Goal: Task Accomplishment & Management: Manage account settings

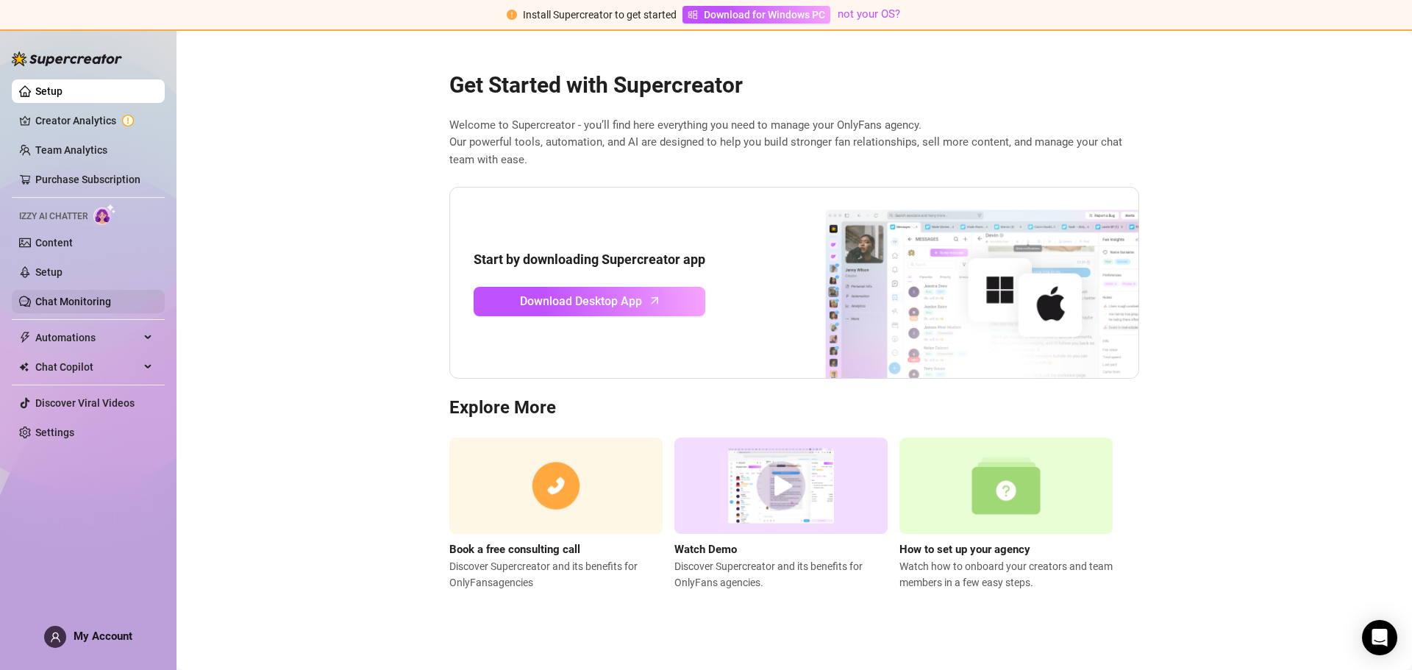
click at [111, 303] on link "Chat Monitoring" at bounding box center [73, 302] width 76 height 12
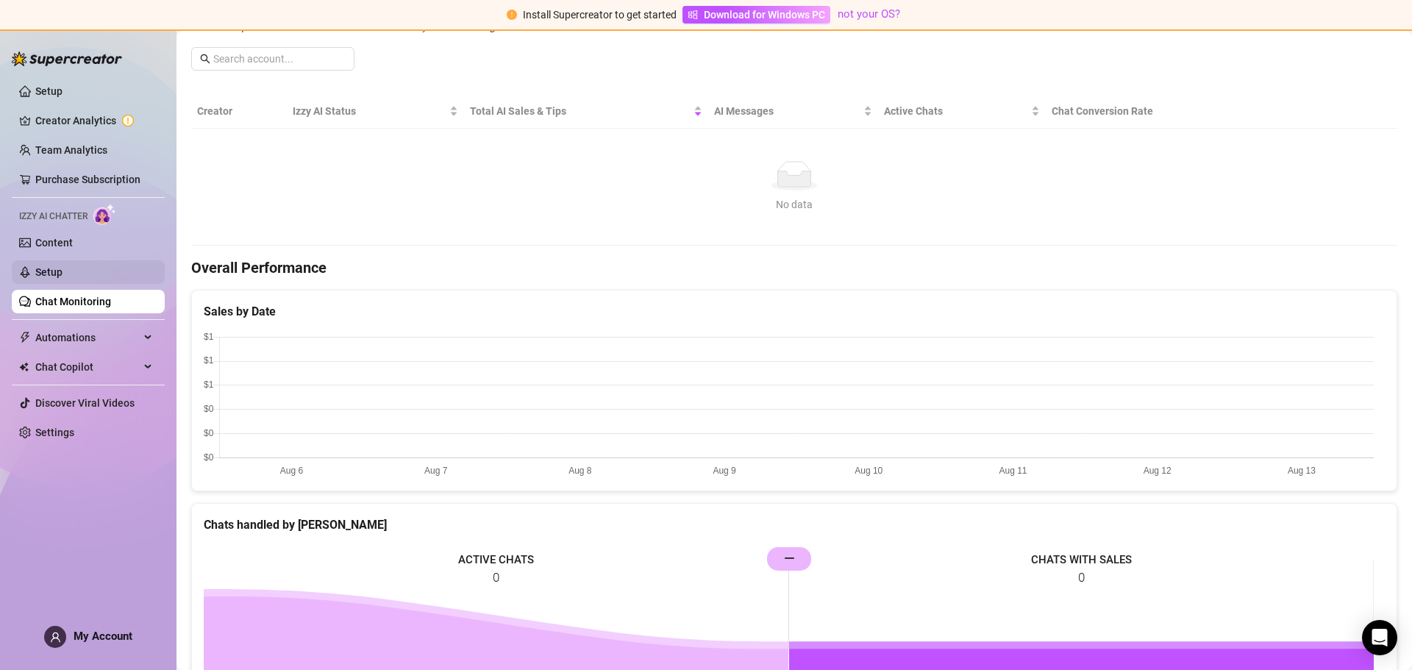
scroll to position [221, 0]
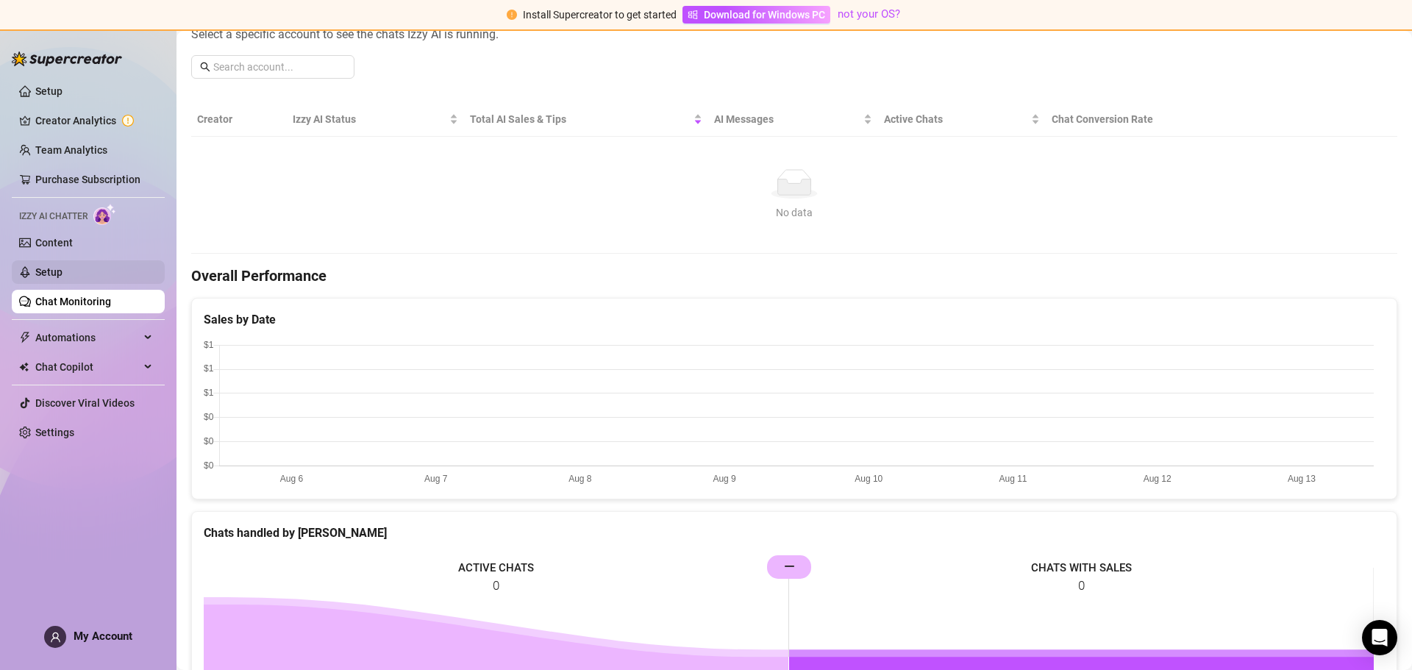
click at [62, 273] on link "Setup" at bounding box center [48, 272] width 27 height 12
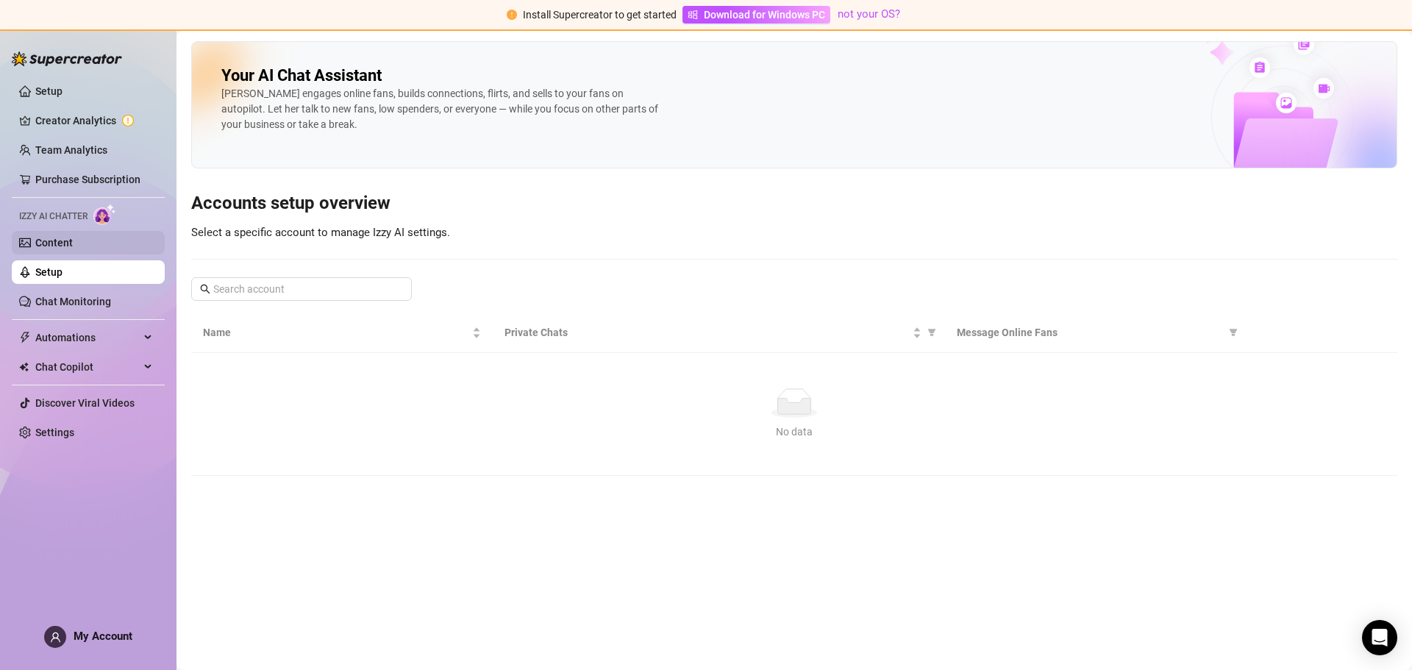
click at [73, 240] on link "Content" at bounding box center [53, 243] width 37 height 12
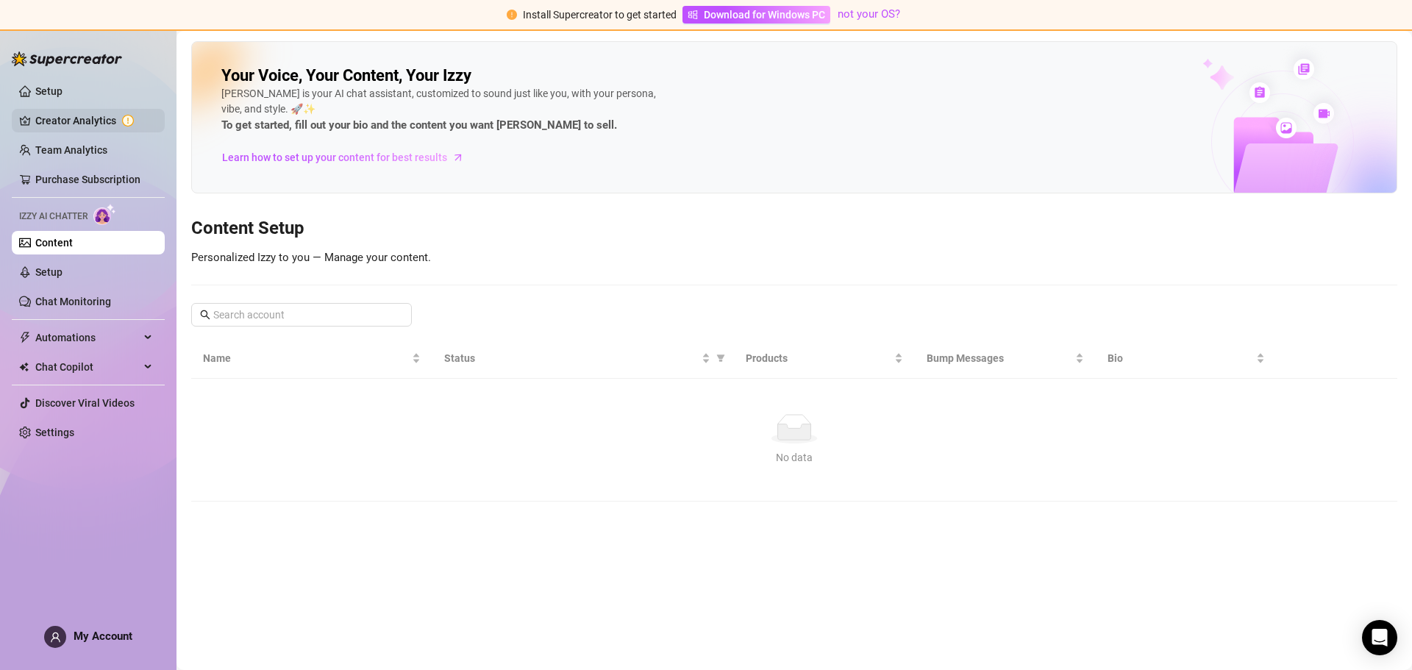
click at [88, 121] on link "Creator Analytics" at bounding box center [94, 121] width 118 height 24
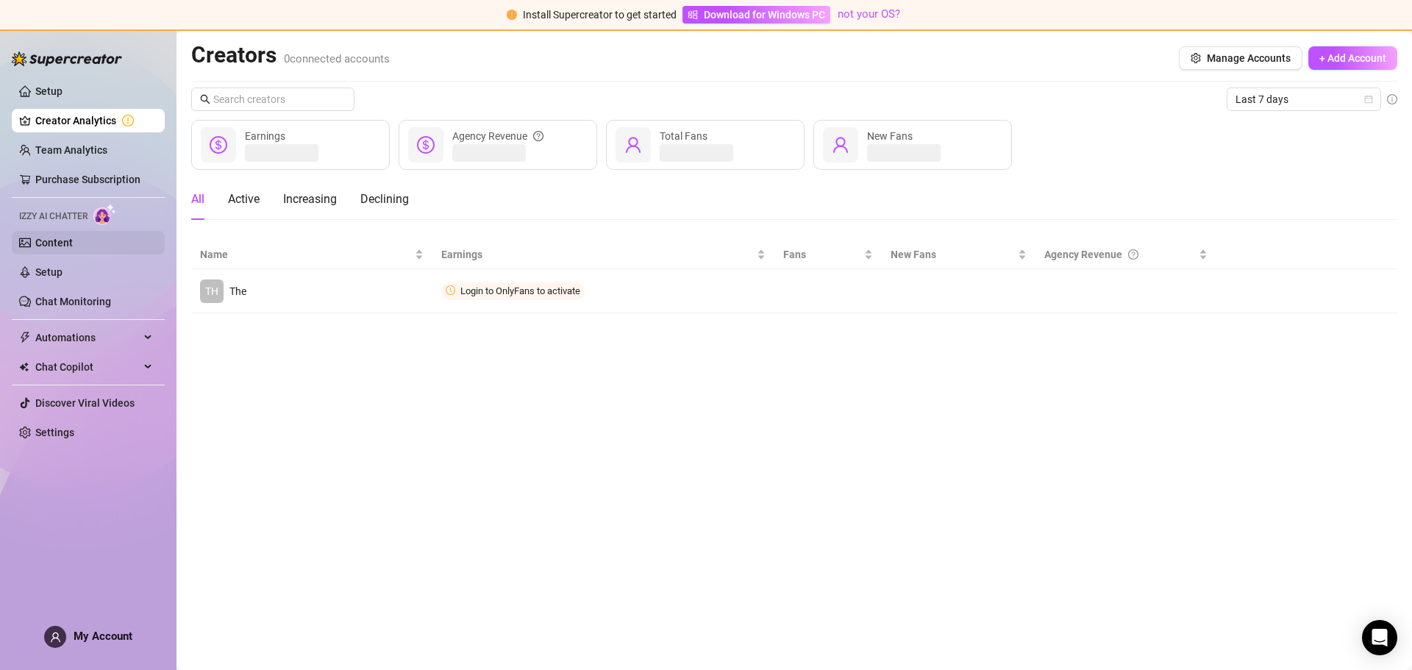
click at [57, 242] on link "Content" at bounding box center [53, 243] width 37 height 12
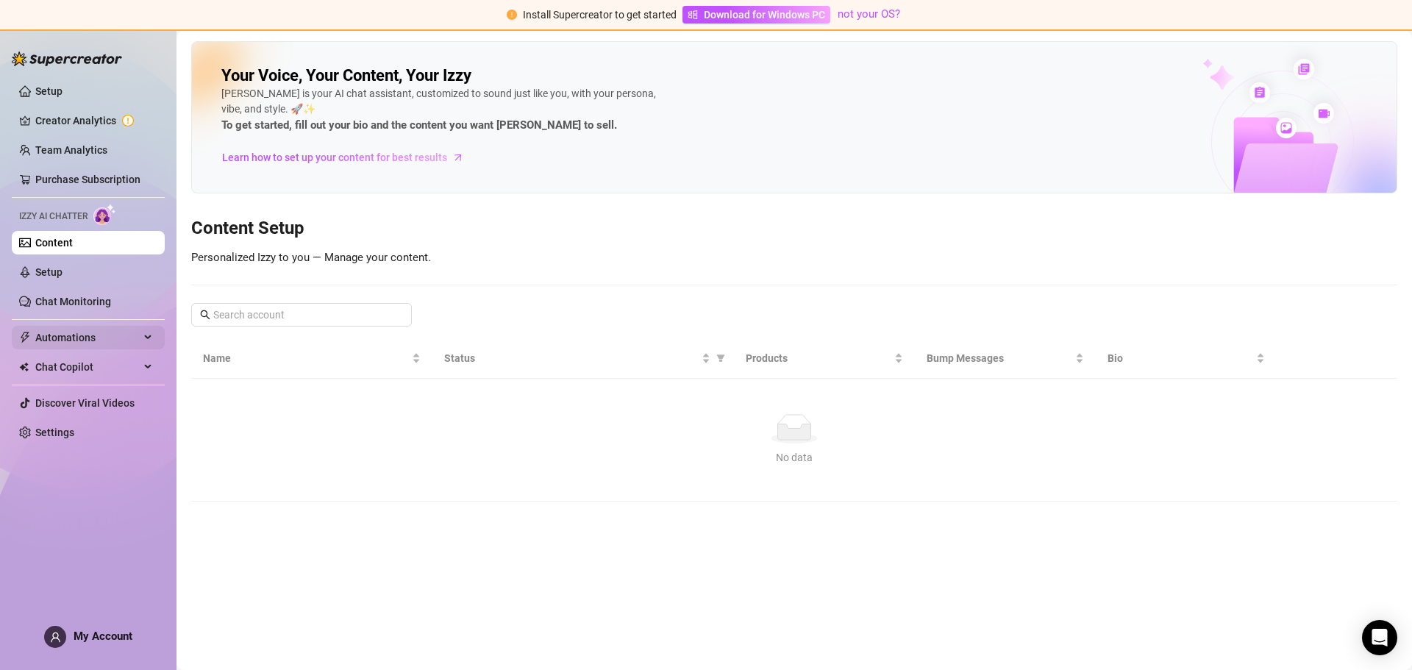
click at [134, 332] on span "Automations" at bounding box center [87, 338] width 104 height 24
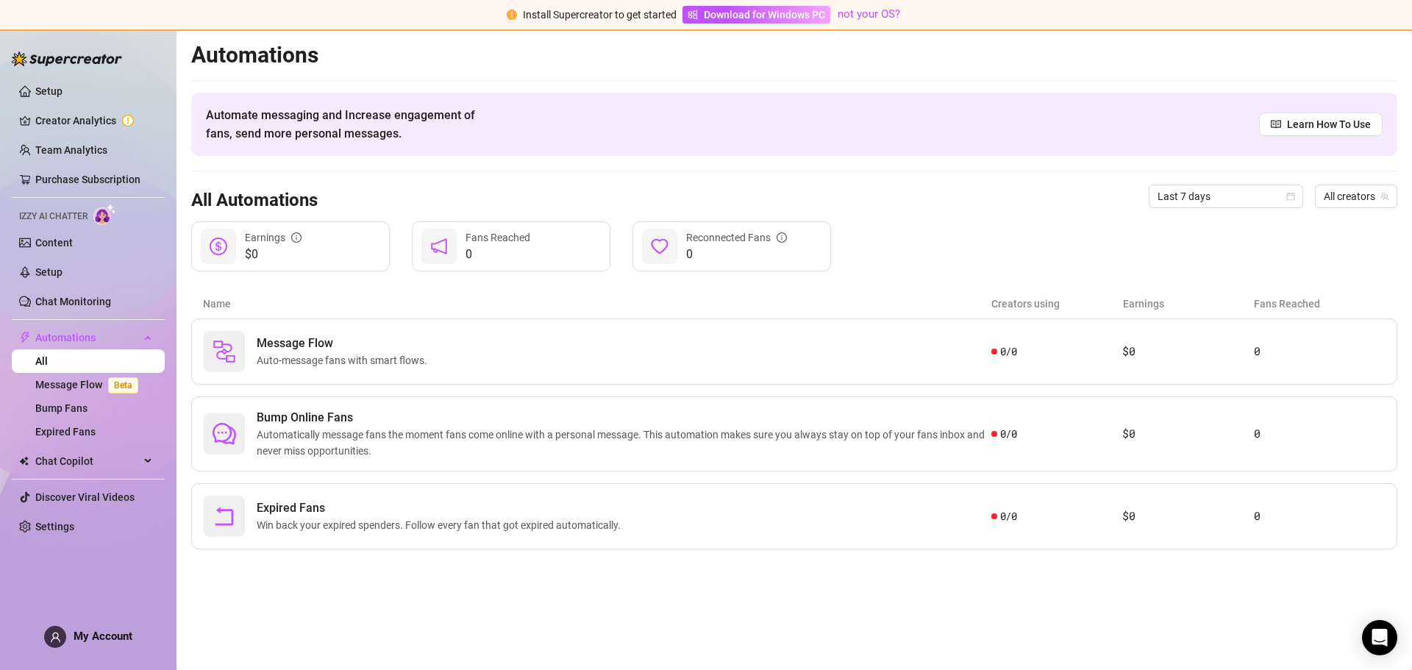
click at [284, 317] on div "Name Creators using Earnings Fans Reached" at bounding box center [794, 303] width 1206 height 29
click at [62, 97] on link "Setup" at bounding box center [48, 91] width 27 height 12
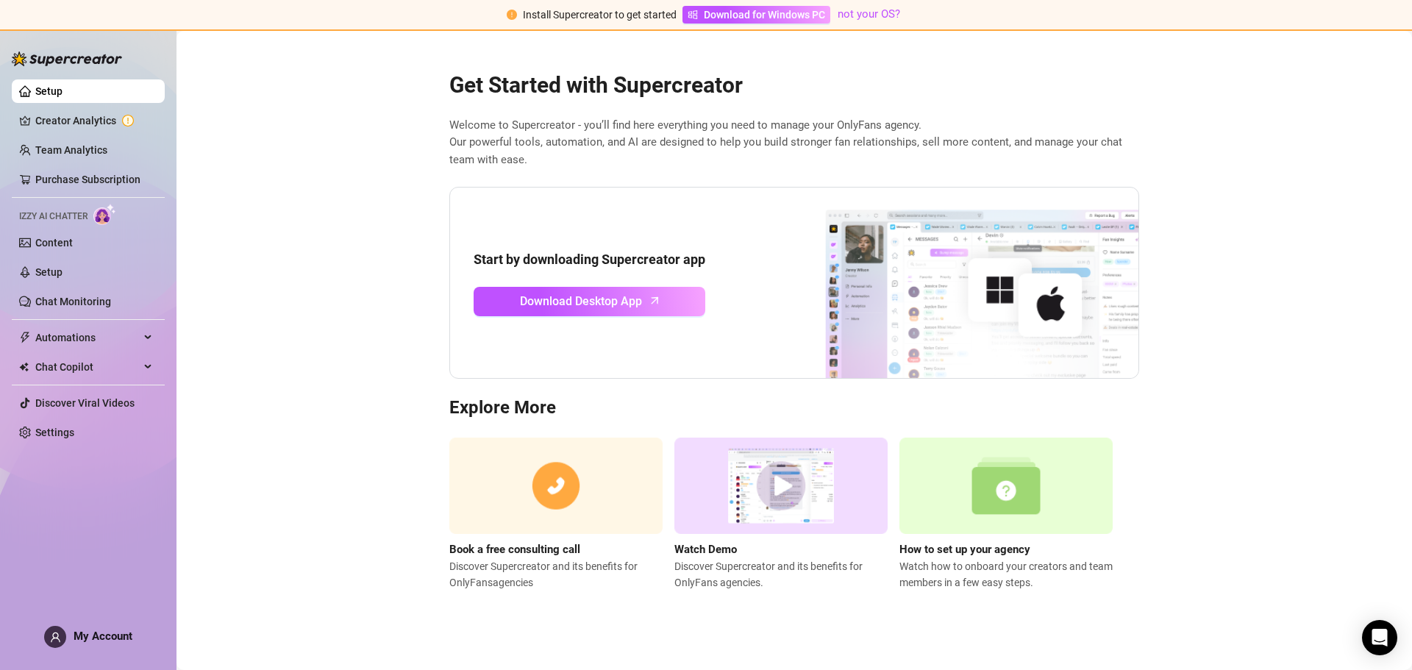
click at [990, 497] on img at bounding box center [1005, 485] width 213 height 96
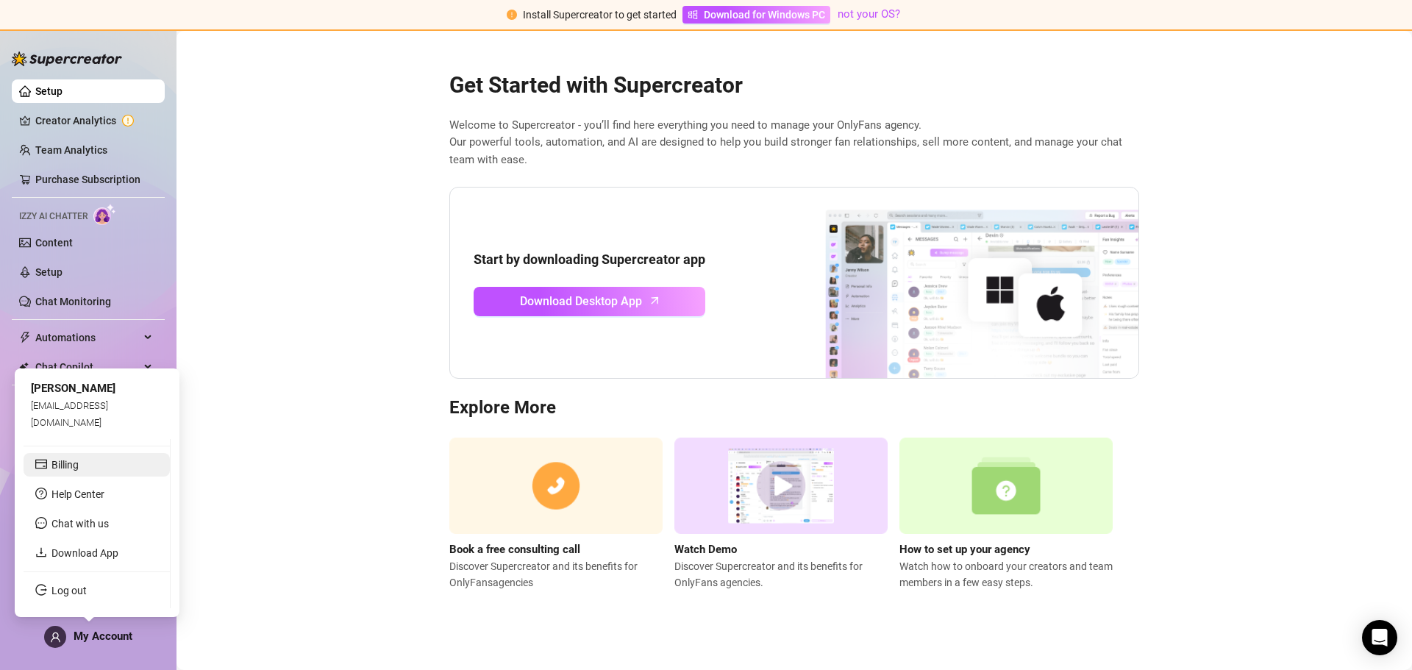
click at [79, 464] on link "Billing" at bounding box center [64, 465] width 27 height 12
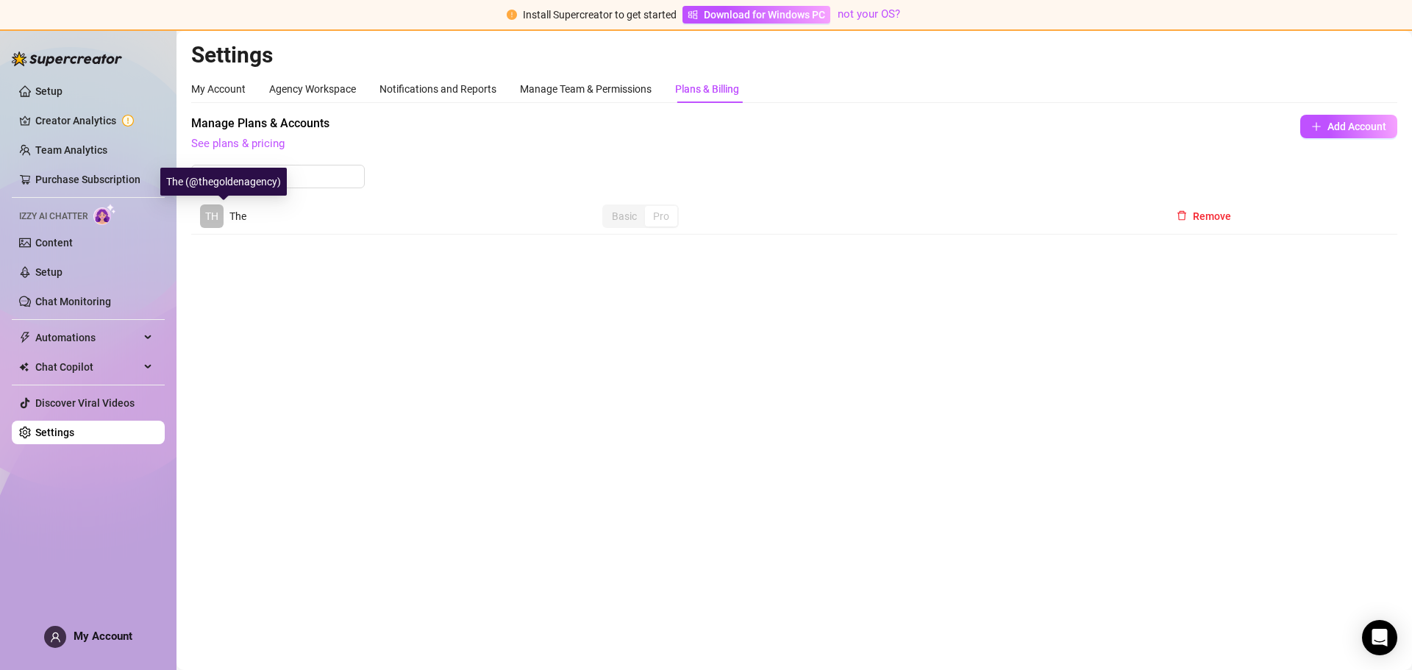
click at [217, 217] on span "TH" at bounding box center [211, 216] width 13 height 16
click at [248, 144] on link "See plans & pricing" at bounding box center [237, 143] width 93 height 13
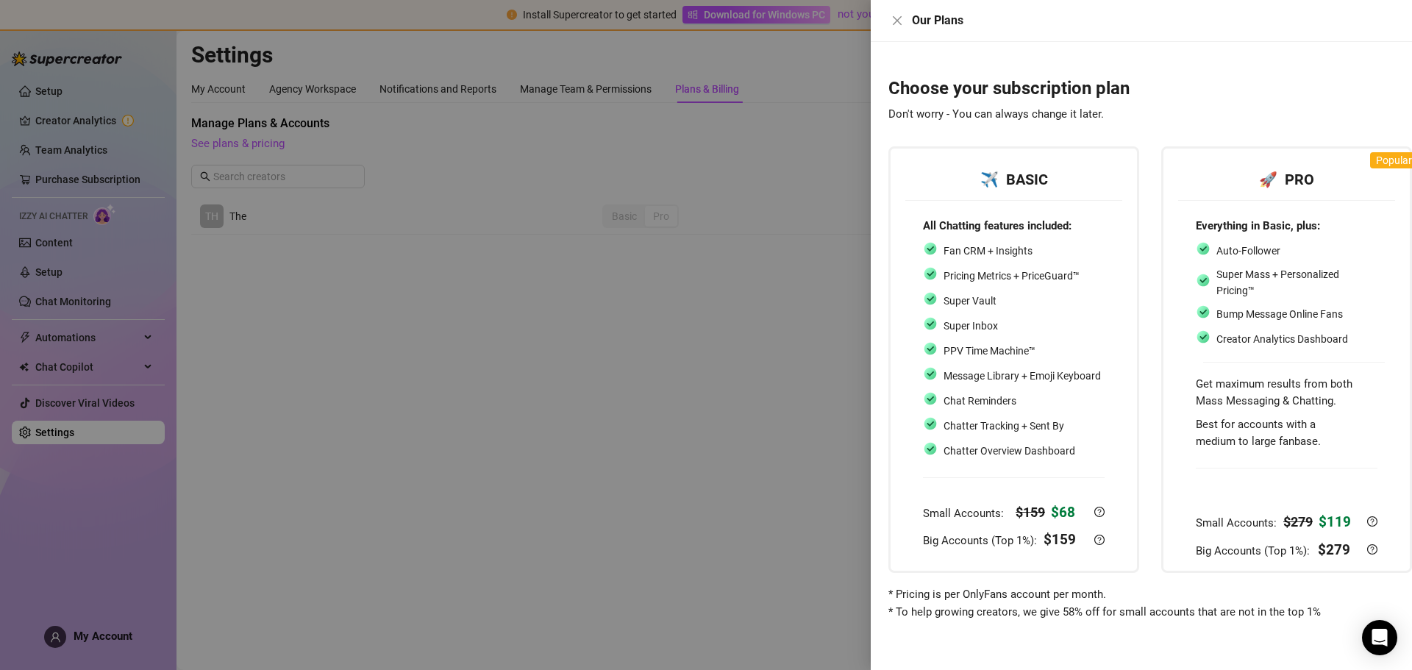
scroll to position [0, 18]
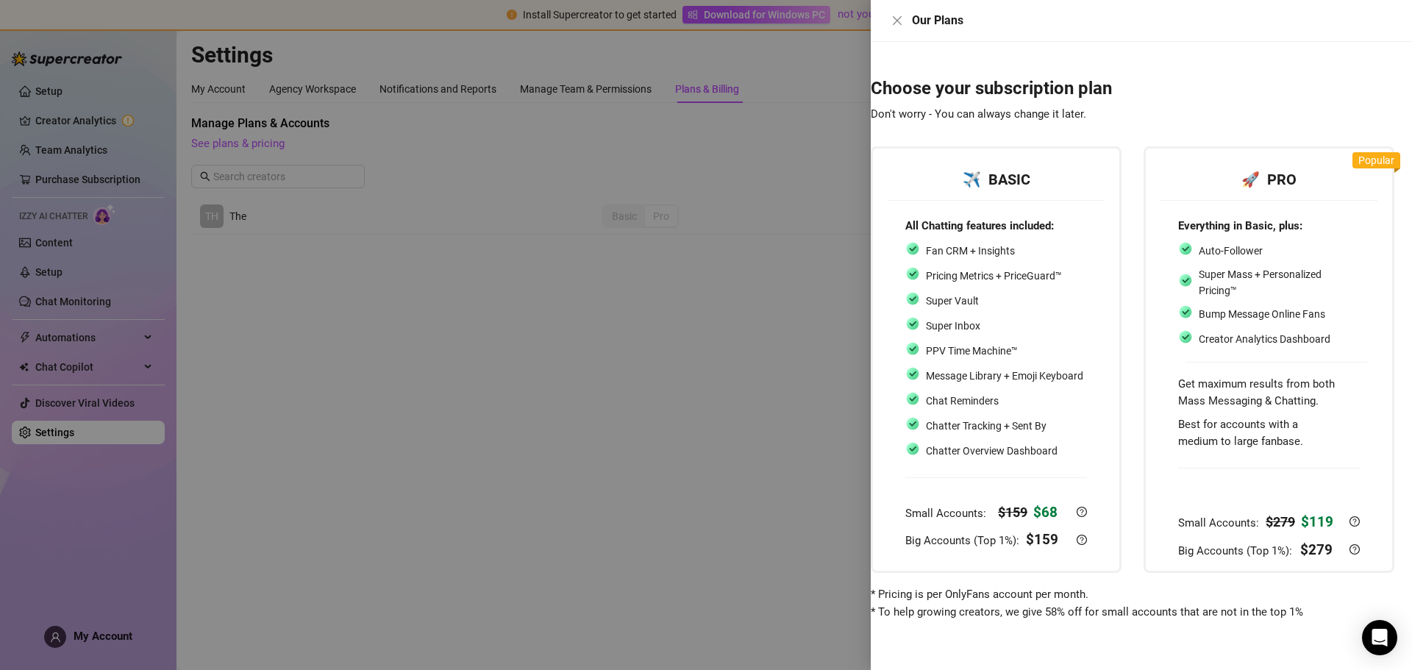
click at [640, 468] on div at bounding box center [706, 335] width 1412 height 670
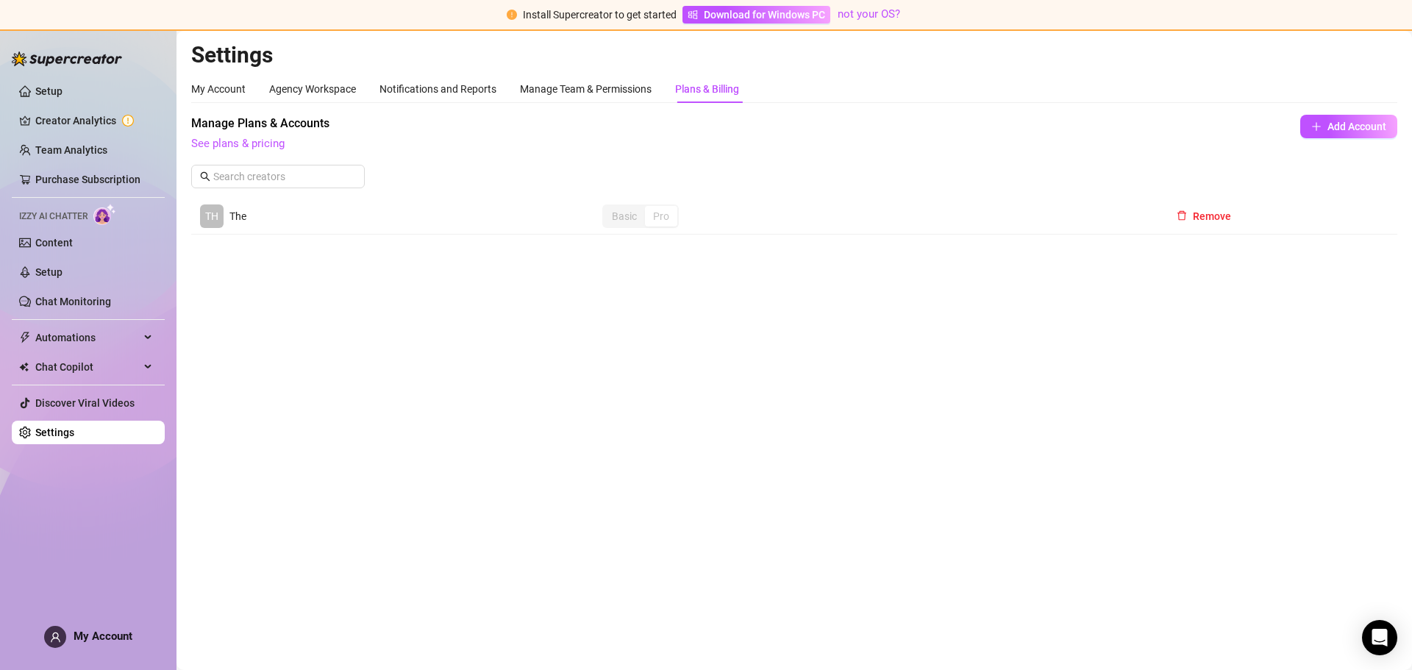
click at [85, 629] on span "My Account" at bounding box center [103, 635] width 59 height 13
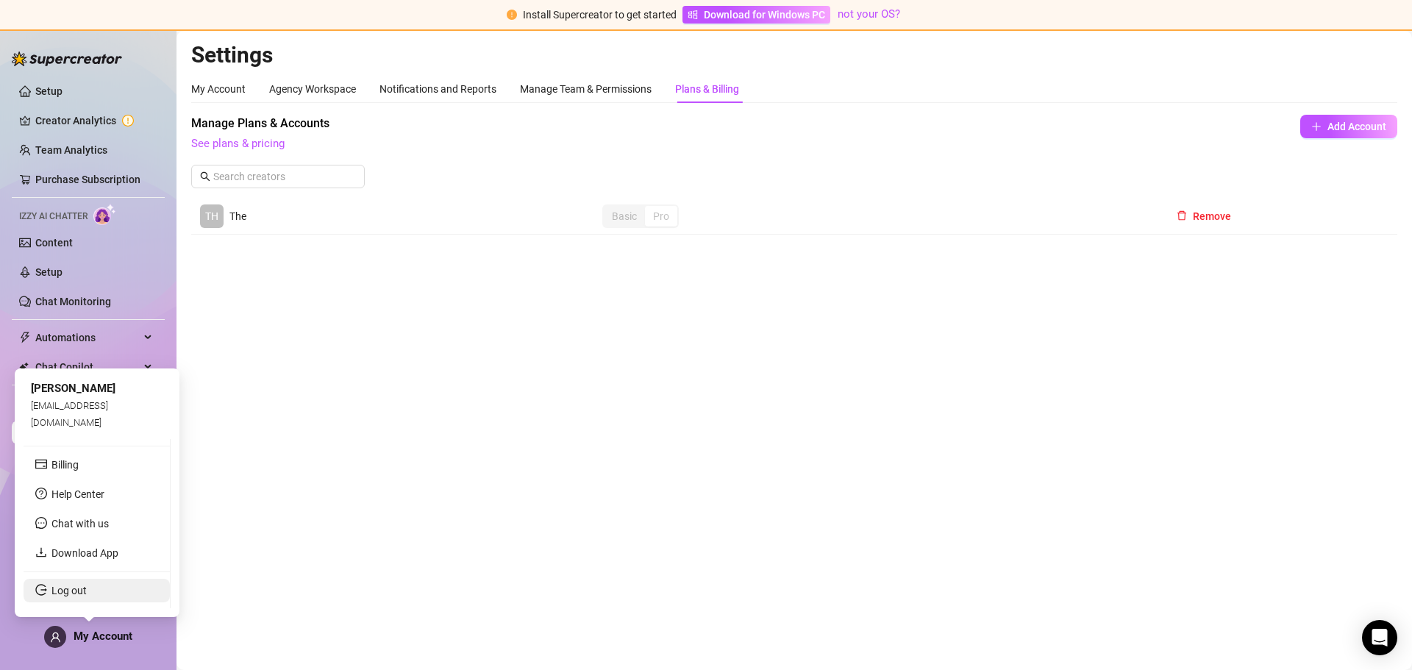
click at [65, 596] on link "Log out" at bounding box center [68, 590] width 35 height 12
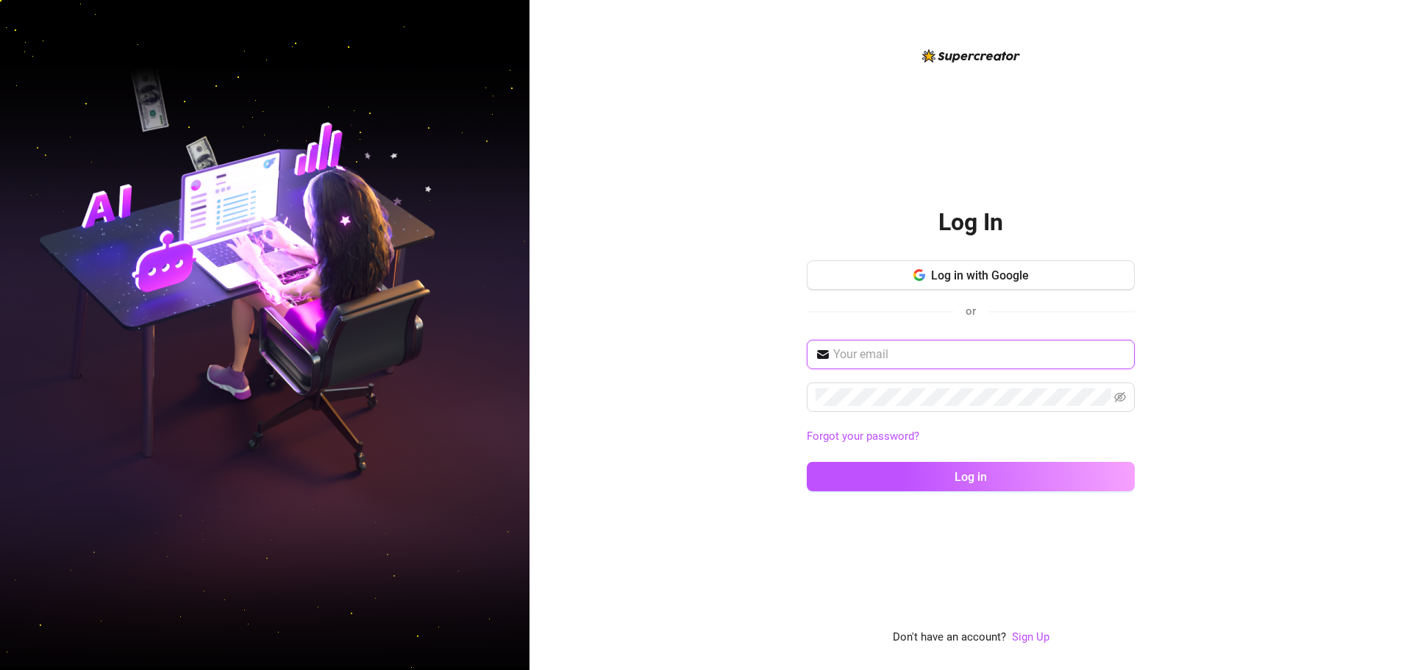
type input "[EMAIL_ADDRESS][DOMAIN_NAME]"
click at [1038, 643] on link "Sign Up" at bounding box center [1030, 636] width 37 height 13
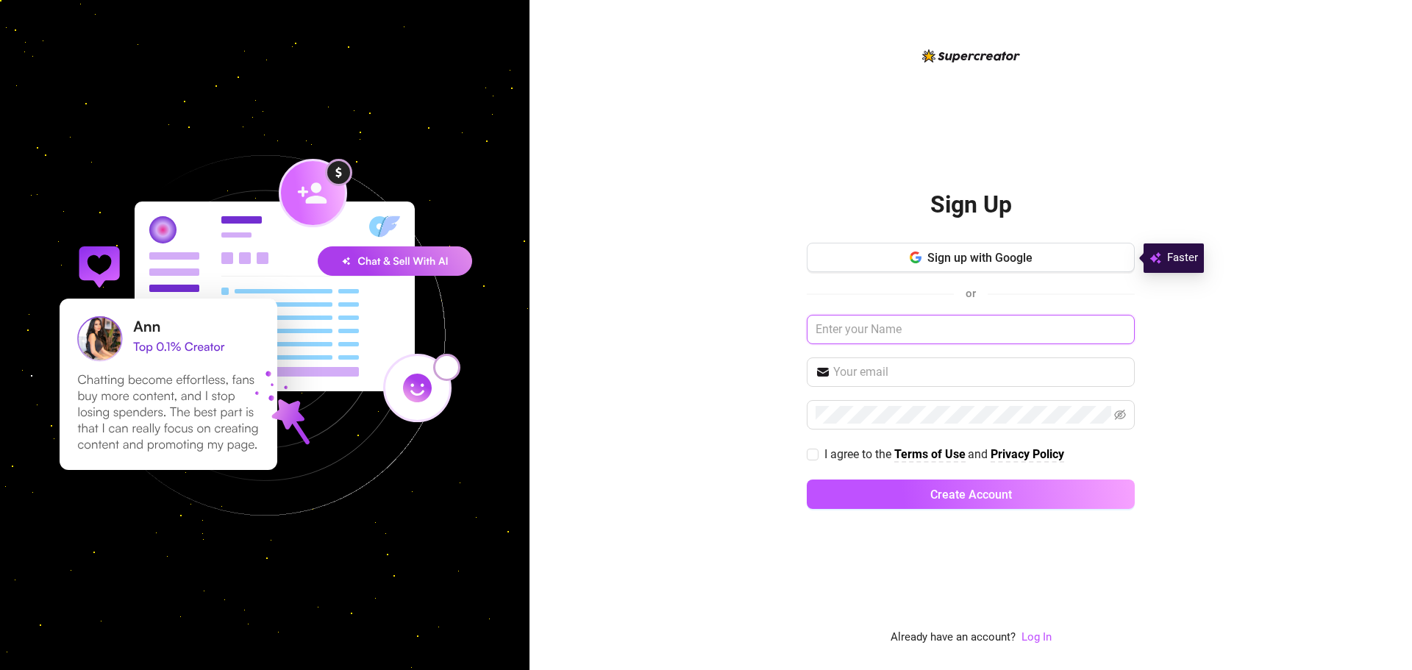
click at [937, 333] on input "text" at bounding box center [970, 329] width 328 height 29
click at [992, 254] on span "Sign up with Google" at bounding box center [979, 258] width 105 height 14
